Goal: Task Accomplishment & Management: Use online tool/utility

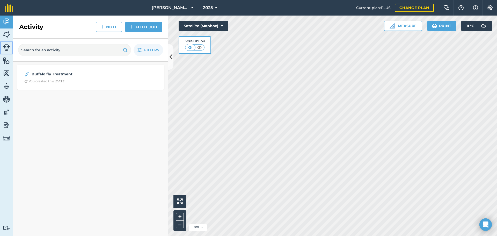
click at [6, 47] on img at bounding box center [6, 47] width 7 height 7
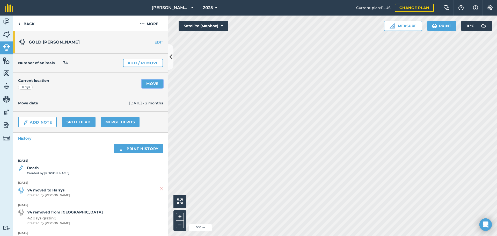
click at [148, 82] on link "Move" at bounding box center [152, 83] width 21 height 8
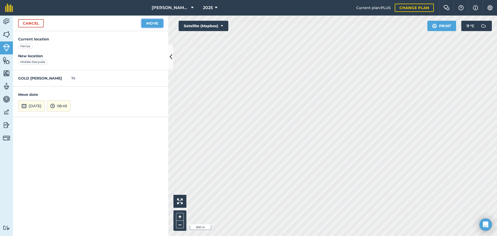
click at [155, 24] on button "Move" at bounding box center [152, 23] width 21 height 8
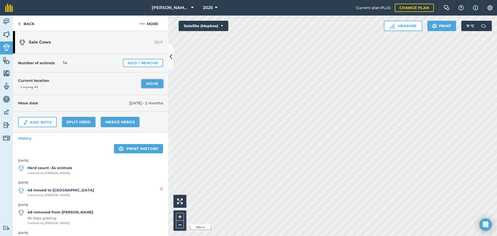
click at [151, 84] on link "Move" at bounding box center [152, 83] width 21 height 8
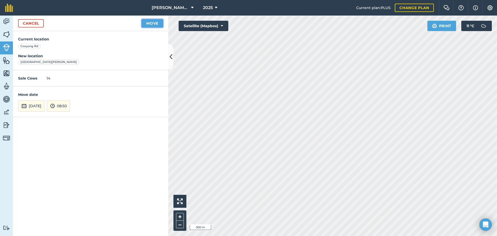
click at [151, 22] on button "Move" at bounding box center [152, 23] width 21 height 8
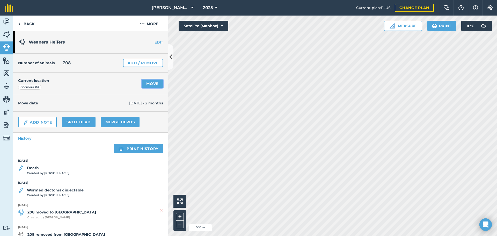
click at [148, 83] on link "Move" at bounding box center [152, 83] width 21 height 8
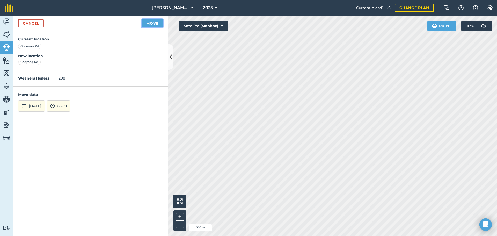
click at [147, 21] on button "Move" at bounding box center [152, 23] width 21 height 8
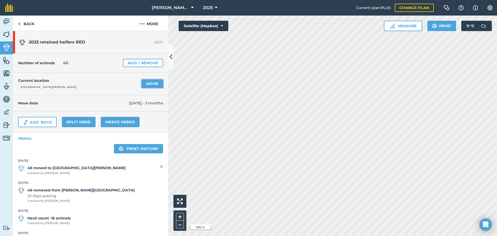
click at [149, 84] on link "Move" at bounding box center [152, 83] width 21 height 8
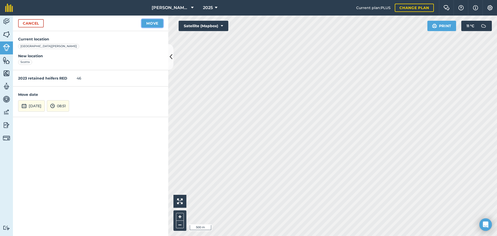
click at [145, 23] on button "Move" at bounding box center [152, 23] width 21 height 8
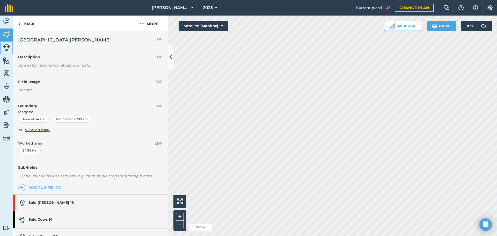
click at [9, 47] on img at bounding box center [6, 47] width 7 height 7
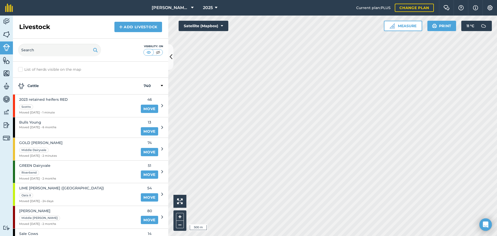
drag, startPoint x: 19, startPoint y: 77, endPoint x: 35, endPoint y: 104, distance: 31.1
click at [19, 78] on div "List of herds visible on the map Cattle 740 2023 retained heifers RED Scotts Mo…" at bounding box center [90, 149] width 155 height 174
